Goal: Task Accomplishment & Management: Use online tool/utility

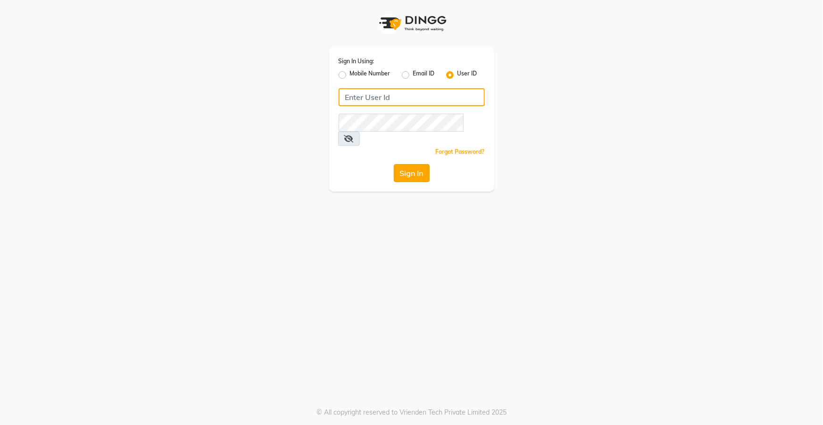
type input "top"
click at [415, 164] on button "Sign In" at bounding box center [412, 173] width 36 height 18
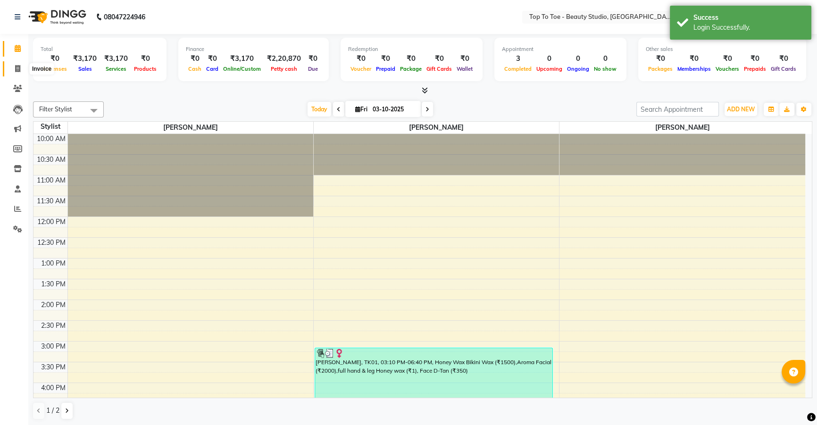
click at [19, 67] on icon at bounding box center [17, 68] width 5 height 7
select select "service"
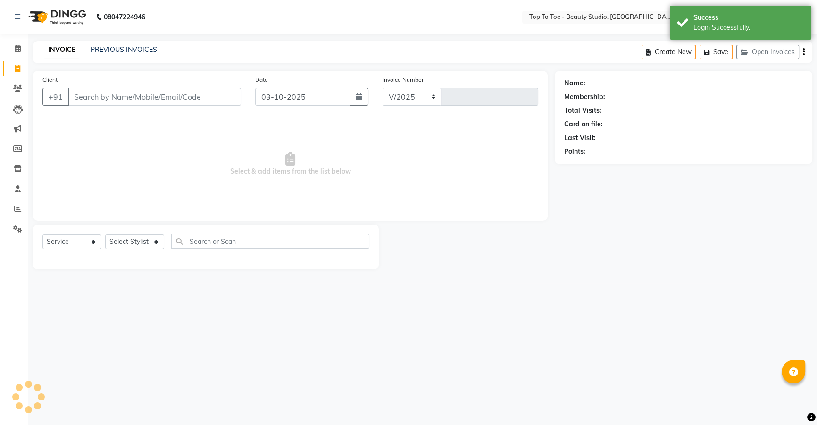
select select "7233"
type input "0651"
click at [80, 92] on input "Client" at bounding box center [155, 97] width 175 height 18
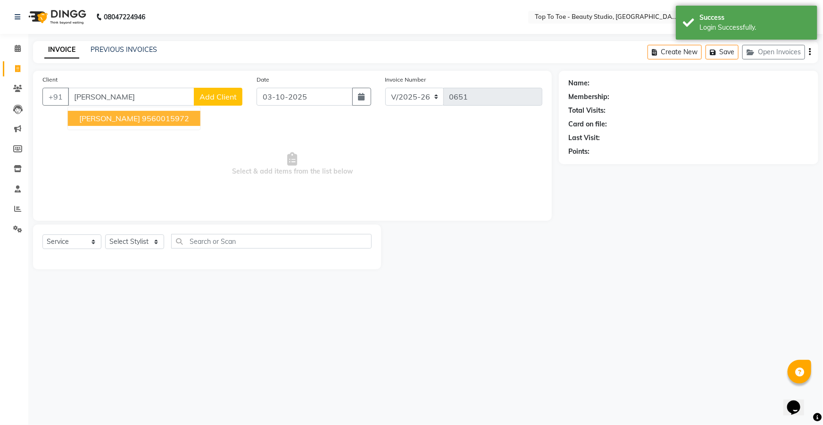
click at [98, 119] on span "[PERSON_NAME]" at bounding box center [109, 118] width 61 height 9
type input "9560015972"
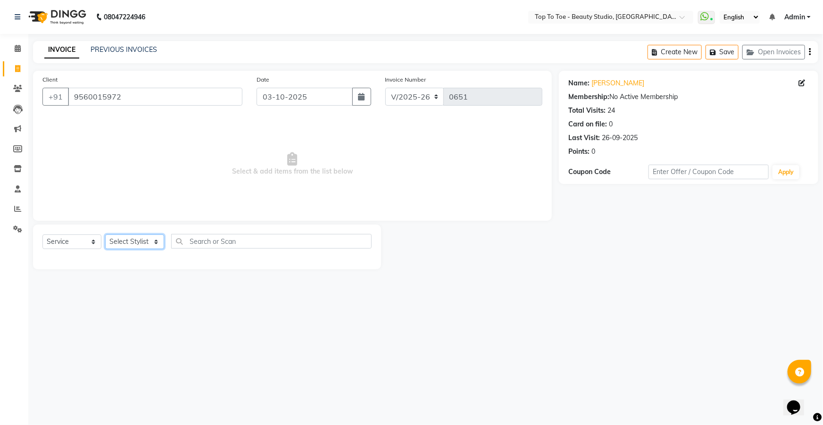
click at [125, 239] on select "Select Stylist [PERSON_NAME] [PERSON_NAME] [PERSON_NAME] [PERSON_NAME]" at bounding box center [134, 241] width 59 height 15
select select "62094"
click at [105, 234] on select "Select Stylist [PERSON_NAME] [PERSON_NAME] [PERSON_NAME] [PERSON_NAME]" at bounding box center [134, 241] width 59 height 15
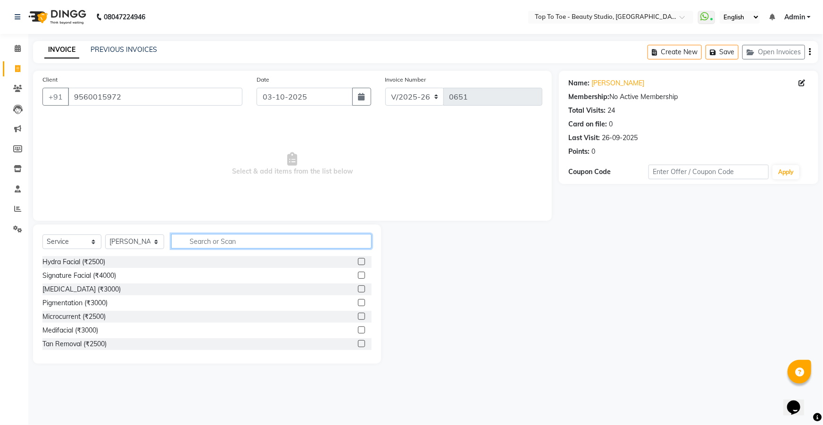
click at [203, 245] on input "text" at bounding box center [271, 241] width 200 height 15
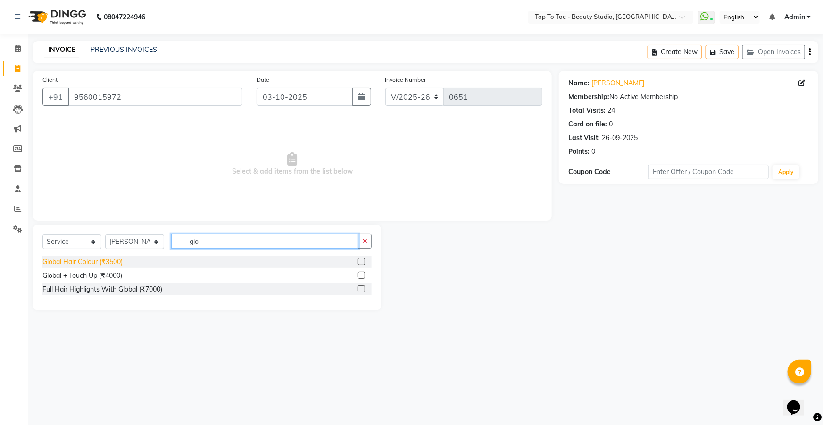
type input "glo"
click at [92, 261] on div "Global Hair Colour (₹3500)" at bounding box center [82, 262] width 80 height 10
checkbox input "false"
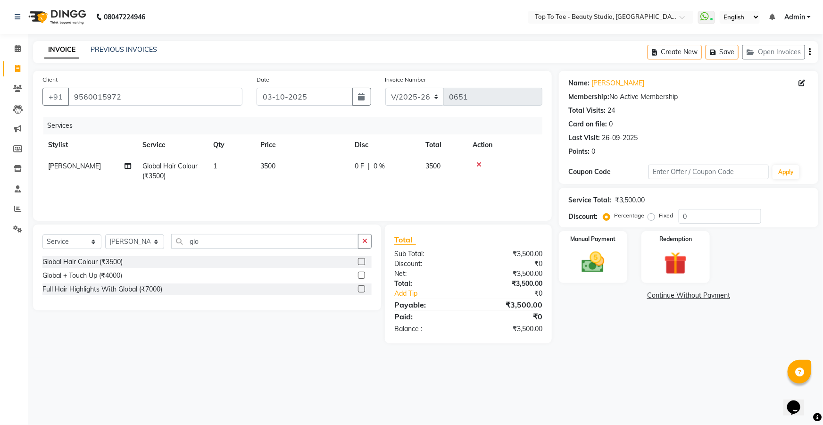
click at [335, 163] on td "3500" at bounding box center [302, 171] width 94 height 31
select select "62094"
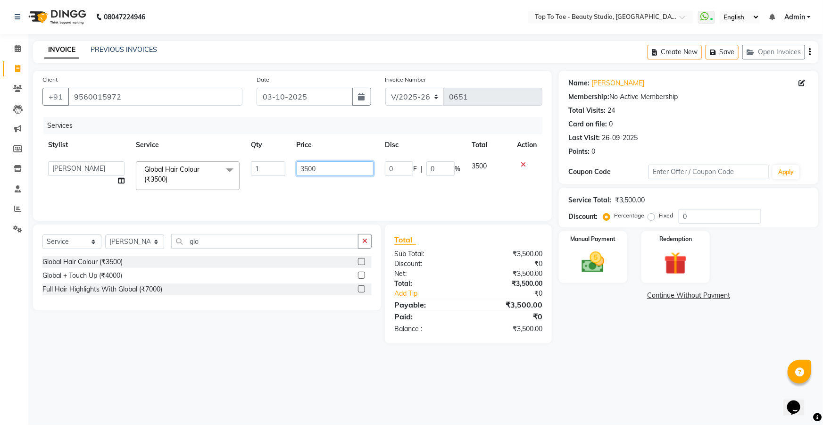
click at [340, 166] on input "3500" at bounding box center [335, 168] width 77 height 15
type input "3"
type input "4000"
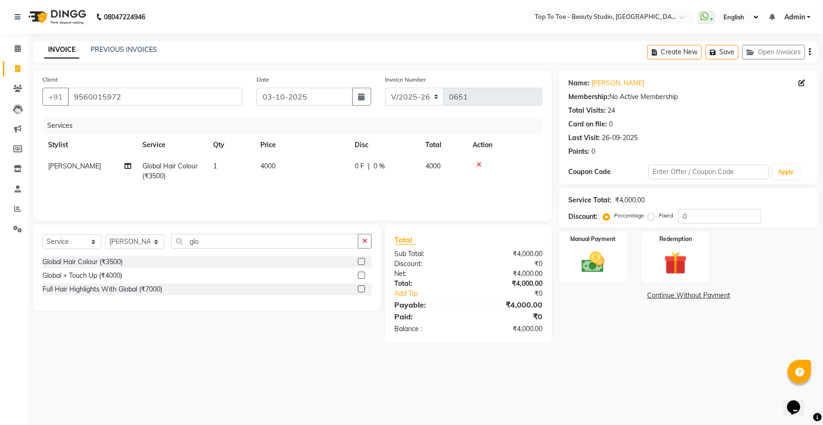
click at [452, 279] on div "Total:" at bounding box center [427, 284] width 81 height 10
click at [289, 244] on input "glo" at bounding box center [264, 241] width 187 height 15
type input "g"
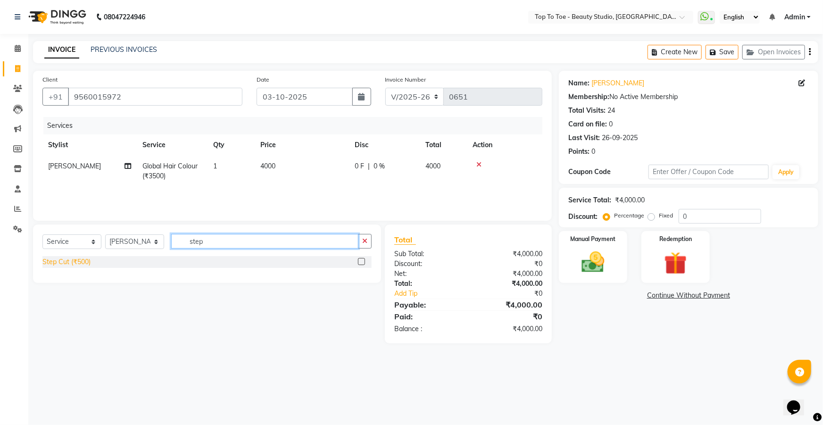
type input "step"
click at [59, 259] on div "Step Cut (₹500)" at bounding box center [66, 262] width 48 height 10
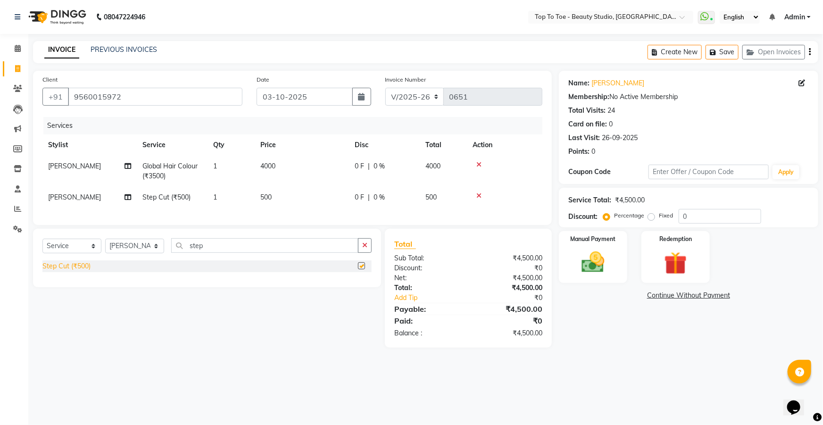
checkbox input "false"
click at [276, 194] on td "500" at bounding box center [302, 197] width 94 height 21
select select "62094"
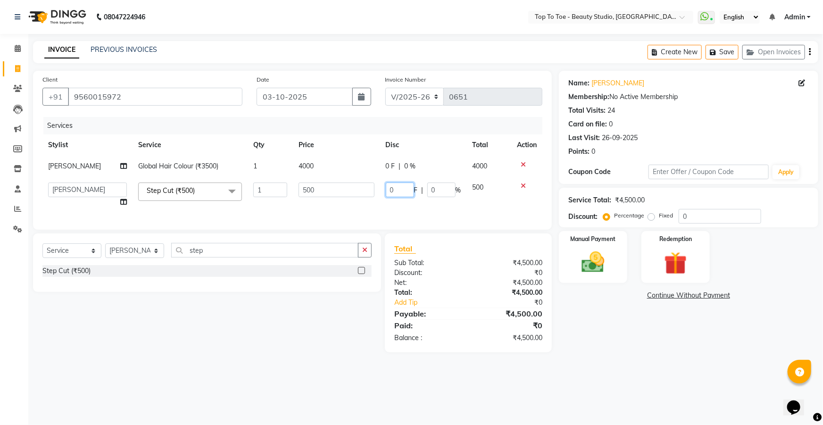
click at [401, 191] on input "0" at bounding box center [400, 190] width 28 height 15
type input "200"
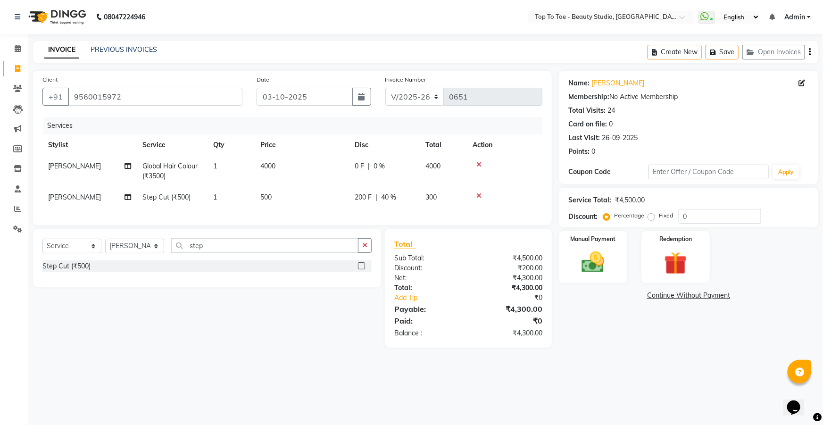
click at [434, 246] on div "Total Sub Total: ₹4,500.00 Discount: ₹200.00 Net: ₹4,300.00 Total: ₹4,300.00 Ad…" at bounding box center [468, 288] width 167 height 119
click at [258, 253] on input "step" at bounding box center [264, 245] width 187 height 15
type input "s"
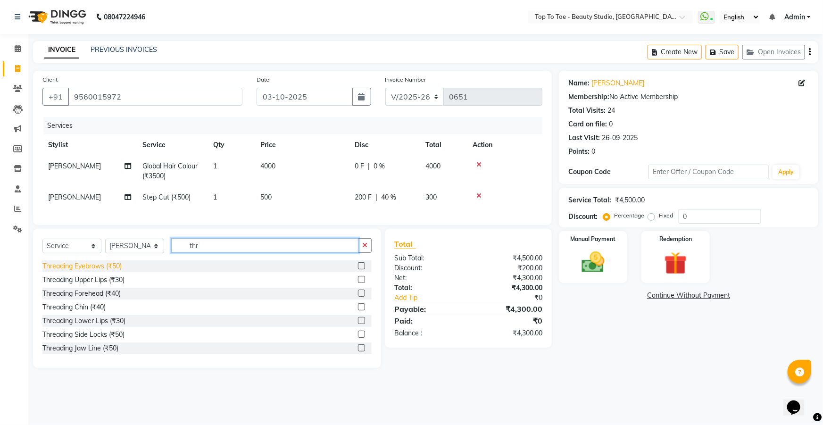
type input "thr"
click at [80, 269] on div "Threading Eyebrows (₹50)" at bounding box center [81, 266] width 79 height 10
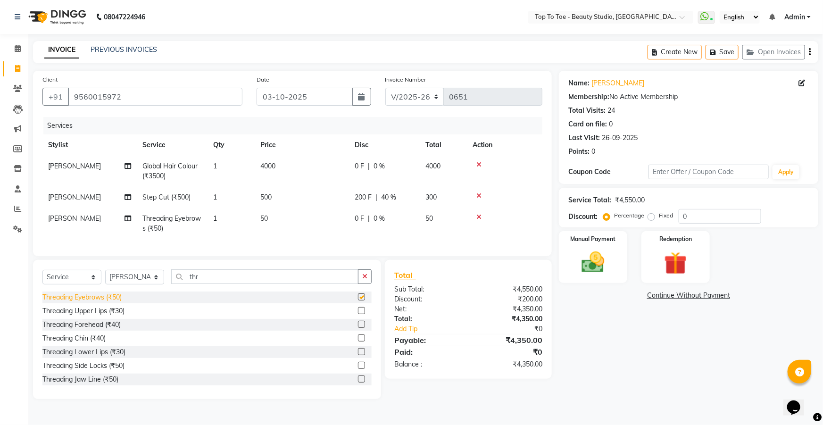
checkbox input "false"
click at [599, 259] on img at bounding box center [593, 262] width 39 height 27
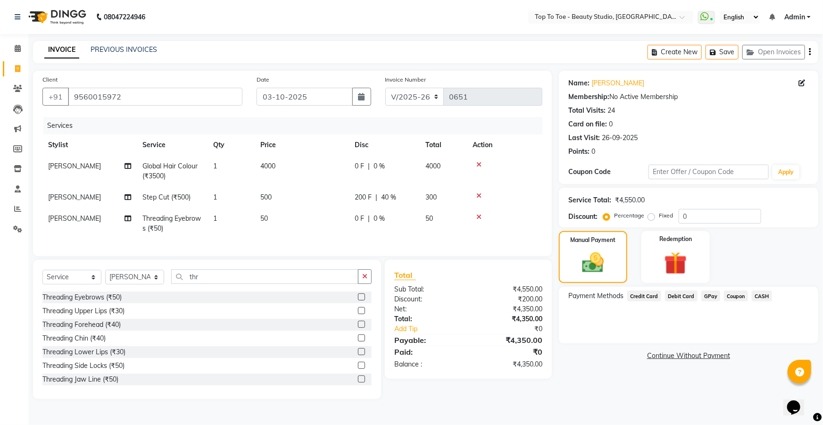
click at [703, 297] on span "GPay" at bounding box center [710, 296] width 19 height 11
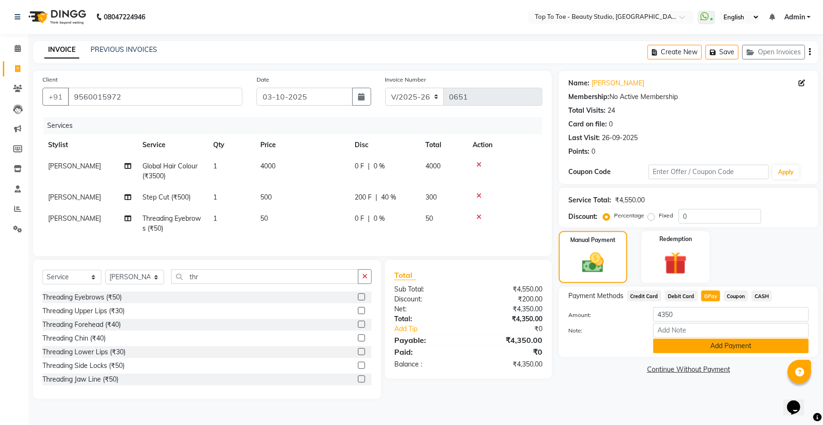
click at [715, 346] on button "Add Payment" at bounding box center [731, 346] width 156 height 15
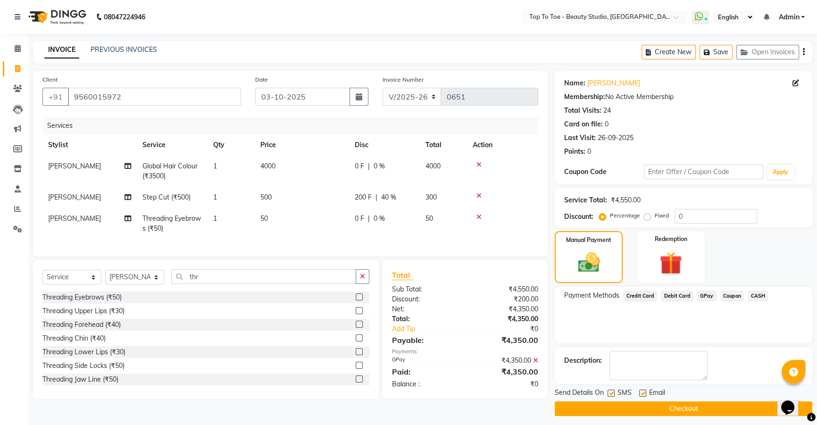
click at [608, 392] on label at bounding box center [611, 393] width 7 height 7
click at [608, 392] on input "checkbox" at bounding box center [611, 394] width 6 height 6
checkbox input "false"
click at [618, 403] on button "Checkout" at bounding box center [684, 408] width 258 height 15
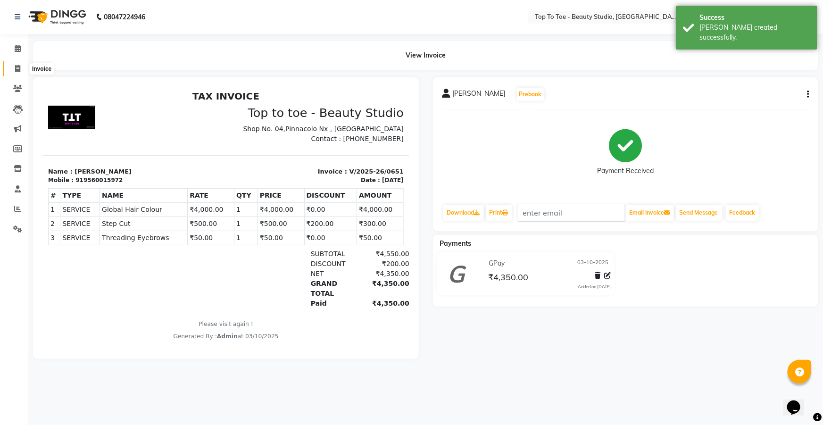
click at [15, 66] on icon at bounding box center [17, 68] width 5 height 7
select select "7233"
select select "service"
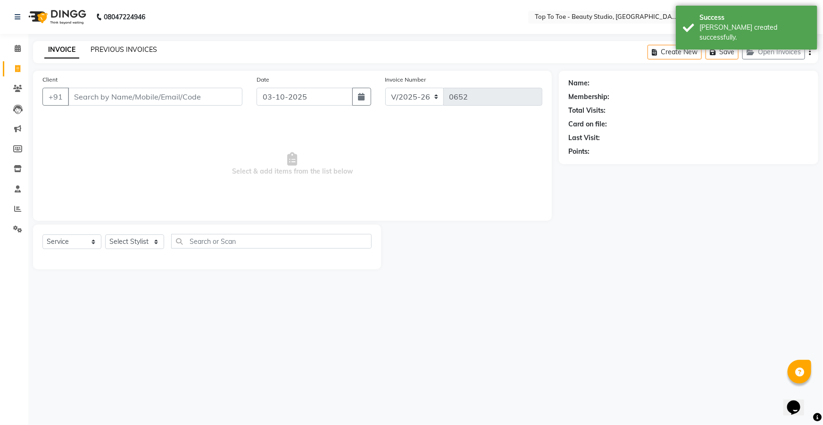
click at [106, 47] on link "PREVIOUS INVOICES" at bounding box center [124, 49] width 67 height 8
